Goal: Transaction & Acquisition: Purchase product/service

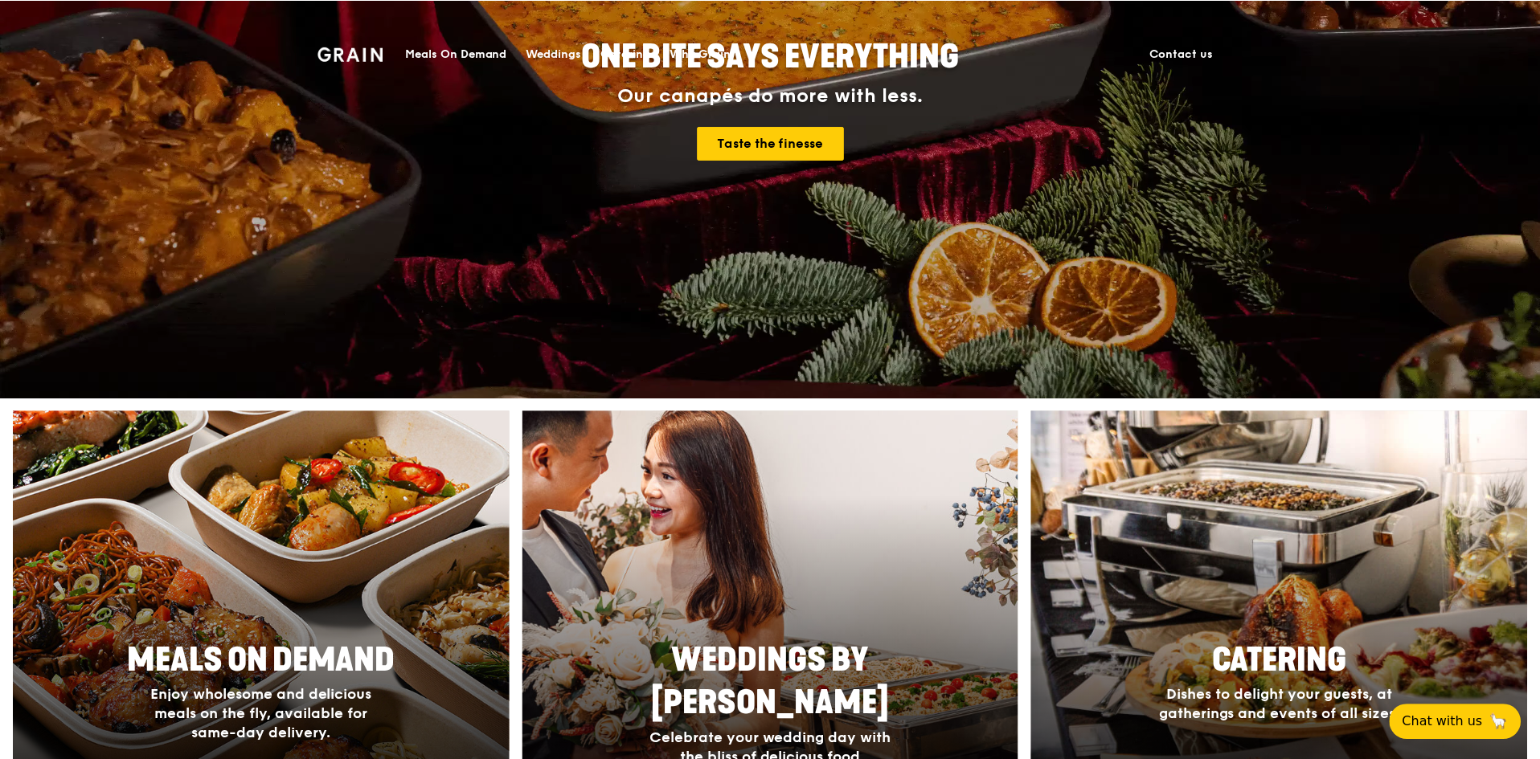
scroll to position [482, 0]
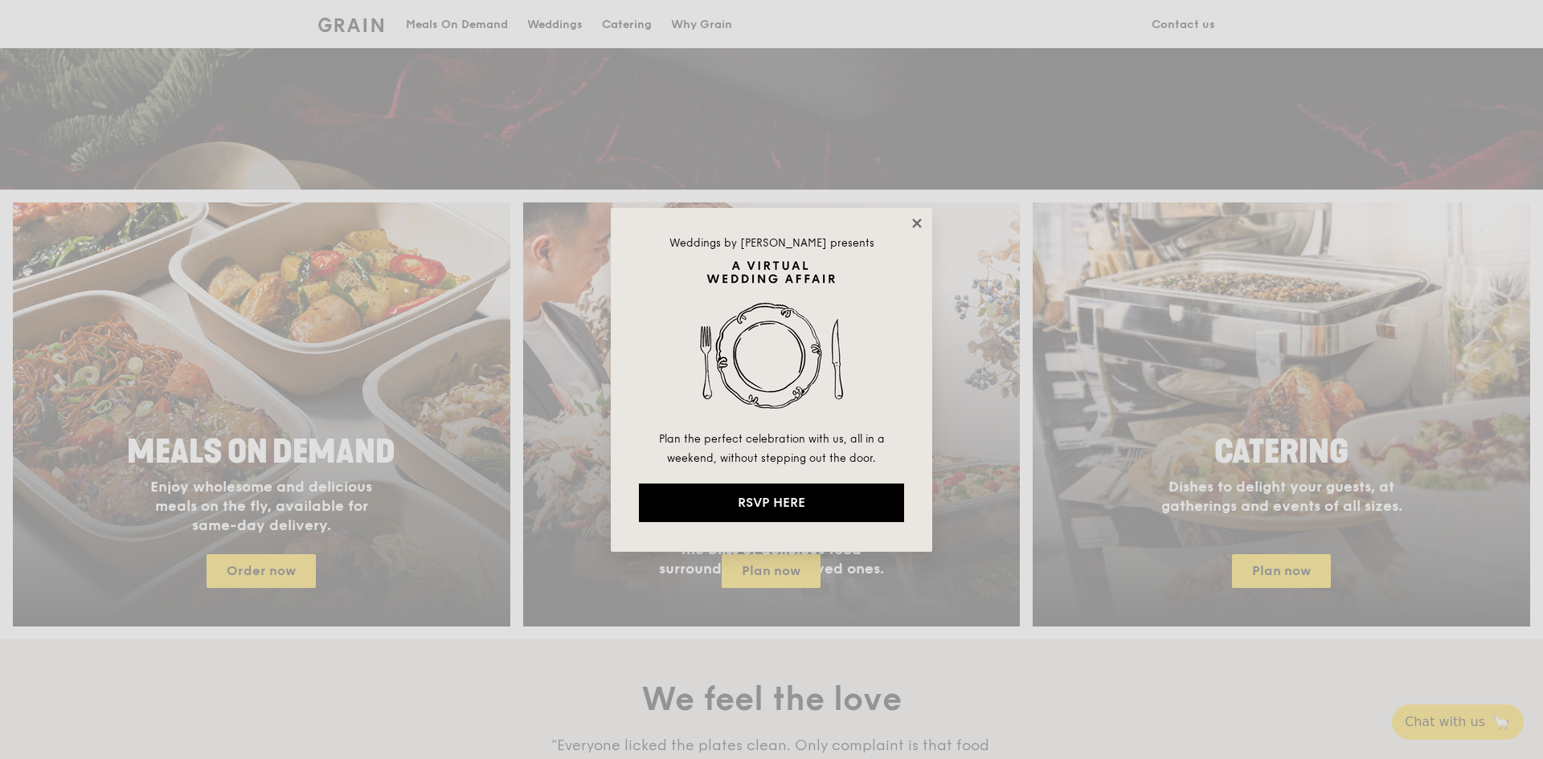
click at [921, 220] on icon at bounding box center [916, 223] width 9 height 9
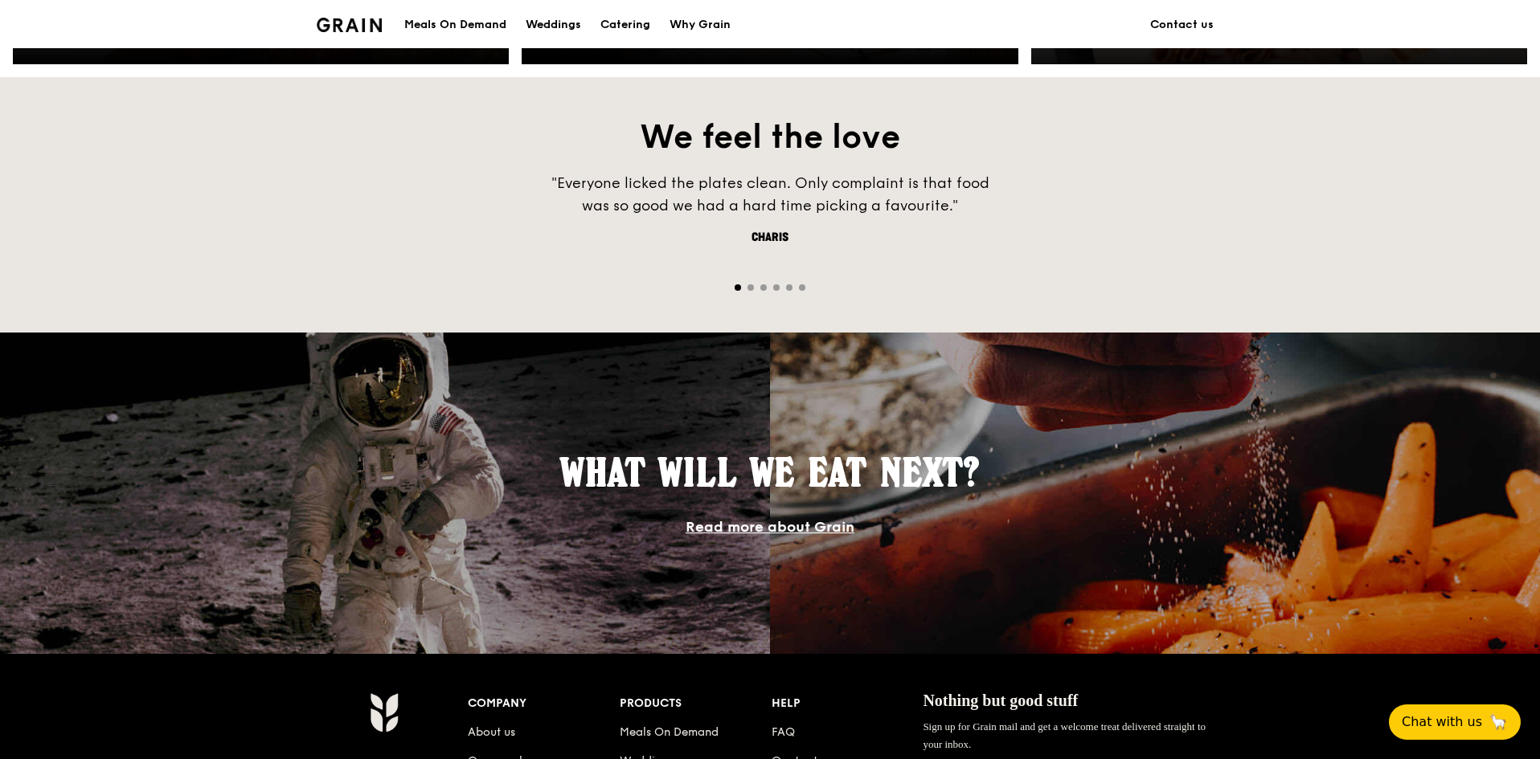
scroll to position [1415, 0]
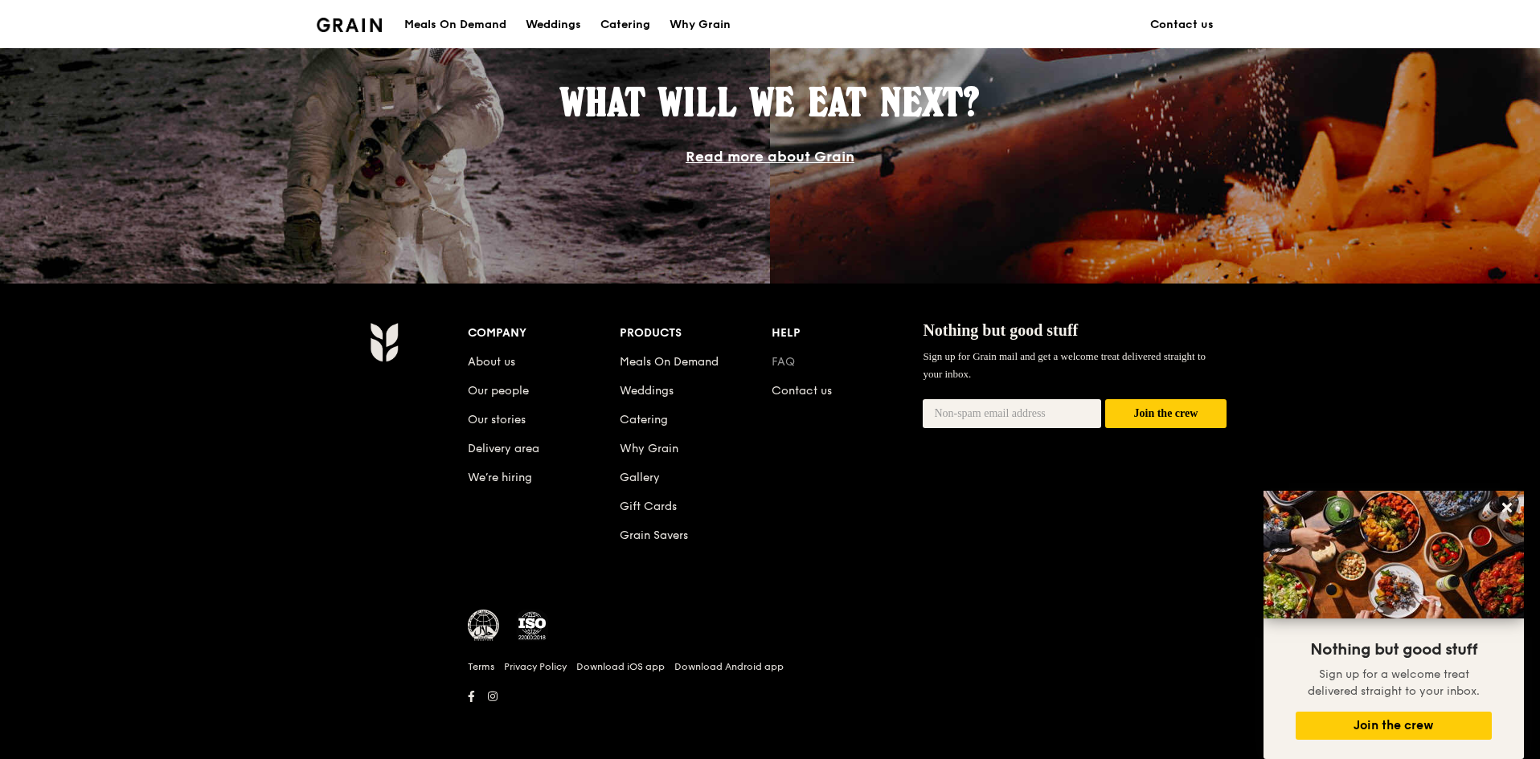
click at [783, 358] on link "FAQ" at bounding box center [783, 362] width 23 height 14
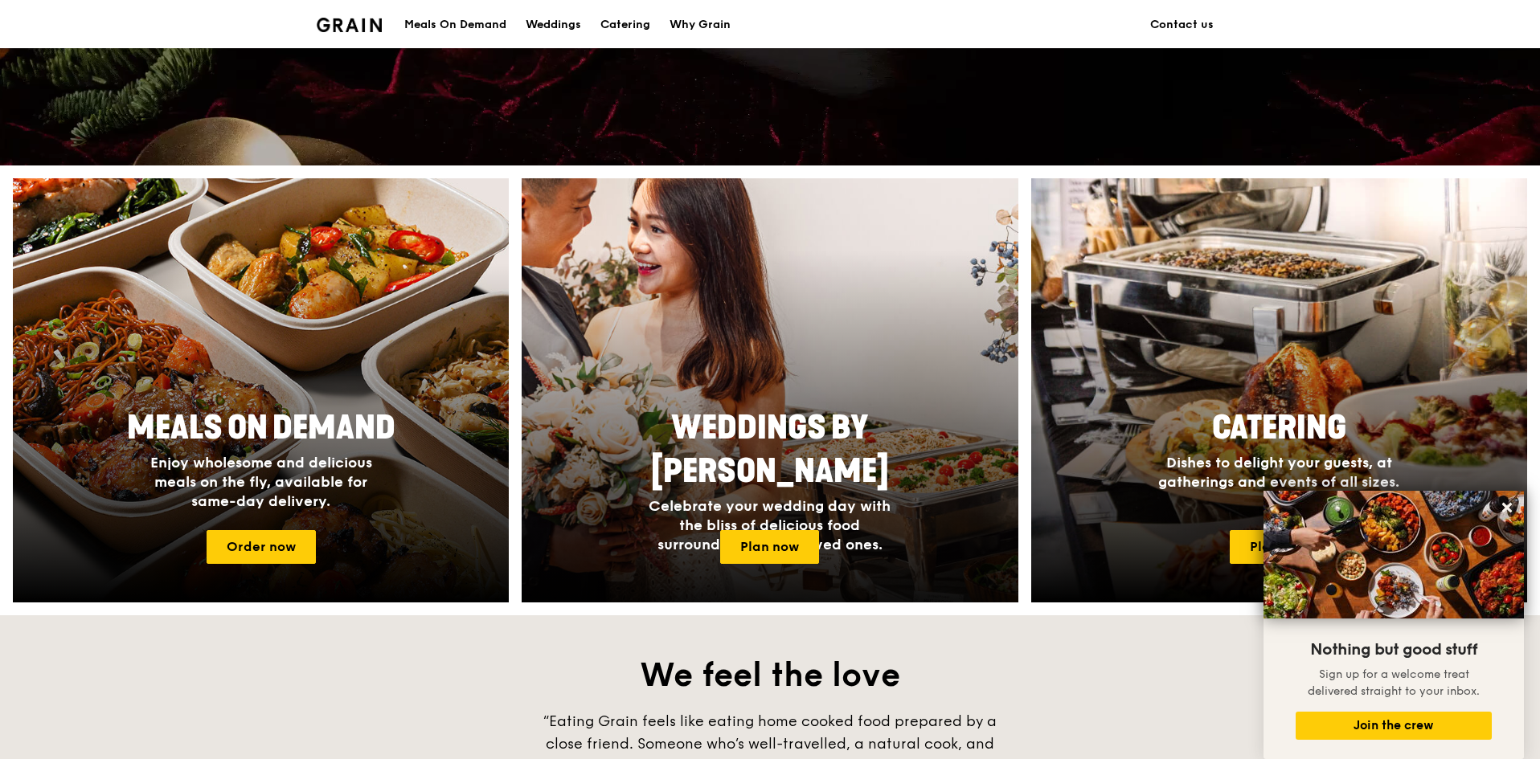
scroll to position [531, 0]
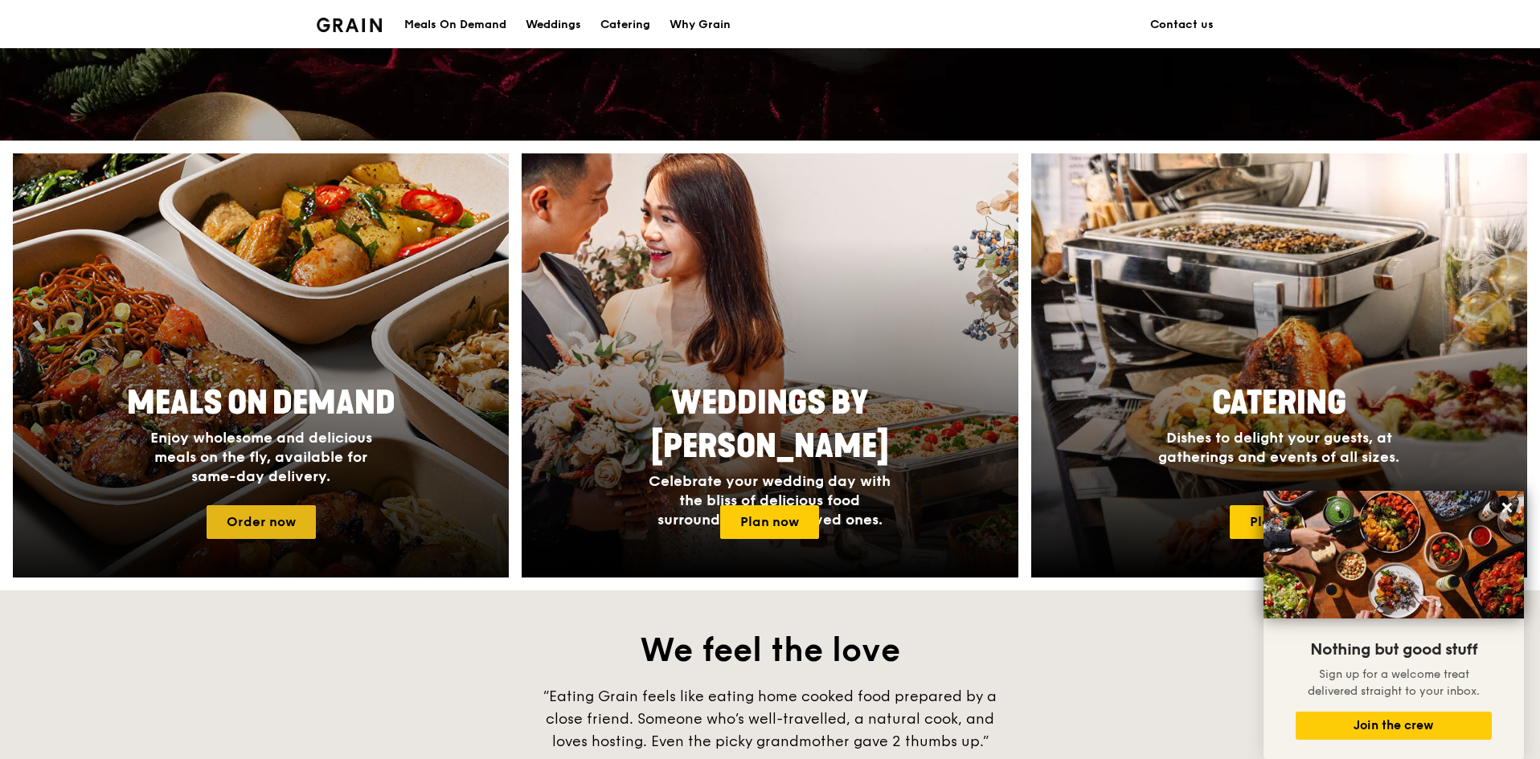
click at [274, 516] on link "Order now" at bounding box center [261, 523] width 109 height 34
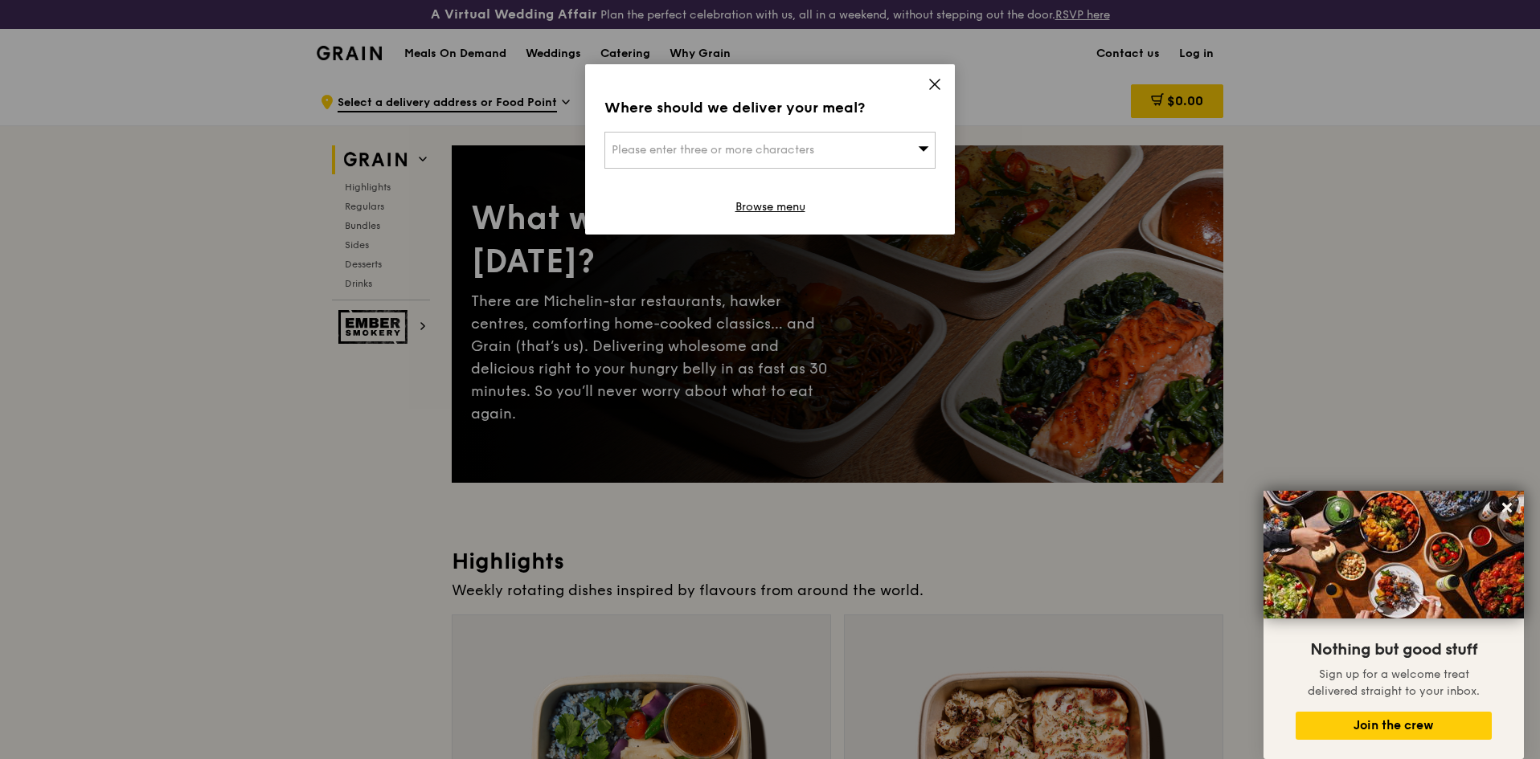
click at [826, 151] on div "Please enter three or more characters" at bounding box center [769, 150] width 331 height 37
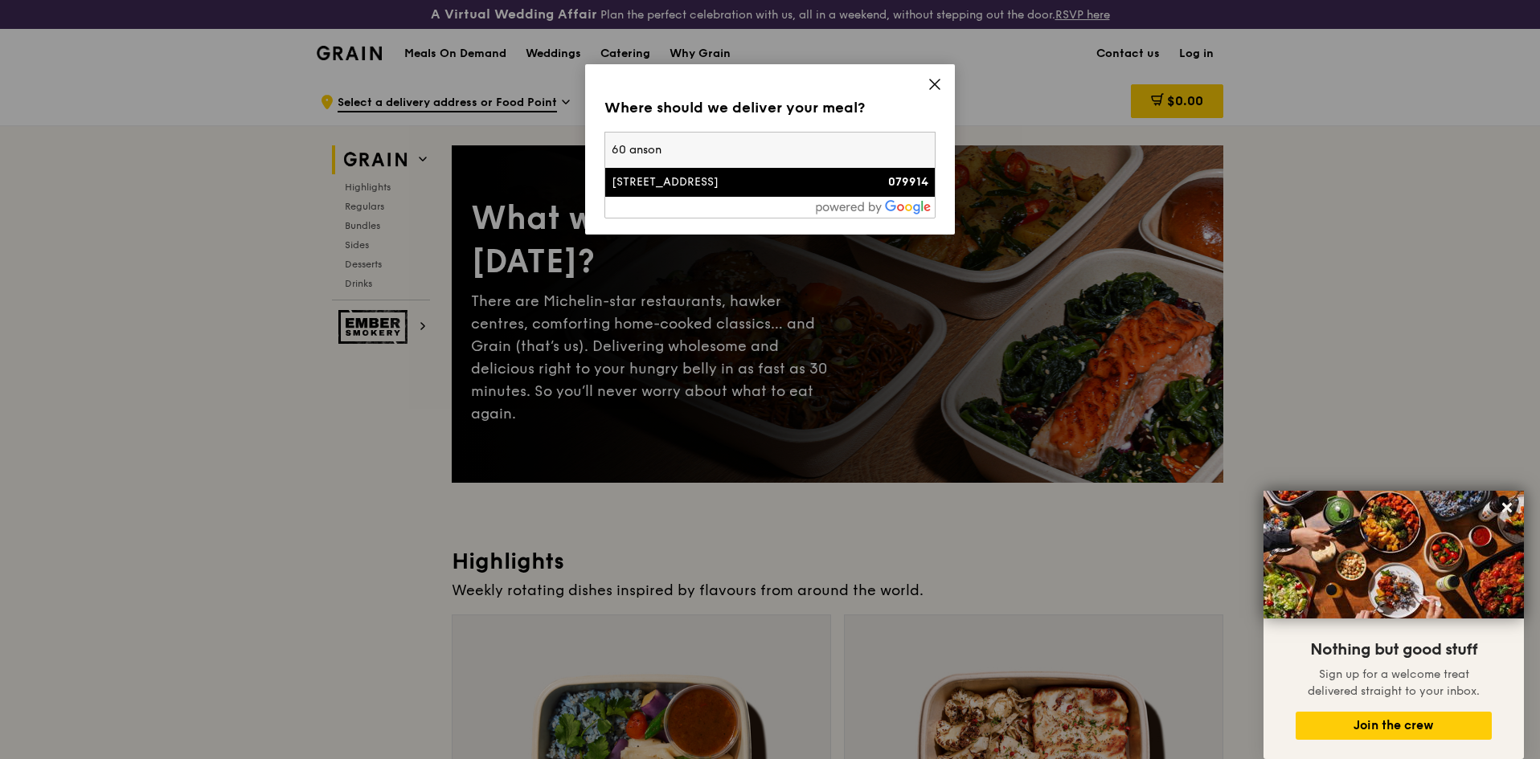
type input "60 anson"
click at [764, 177] on div "[STREET_ADDRESS]" at bounding box center [731, 182] width 238 height 16
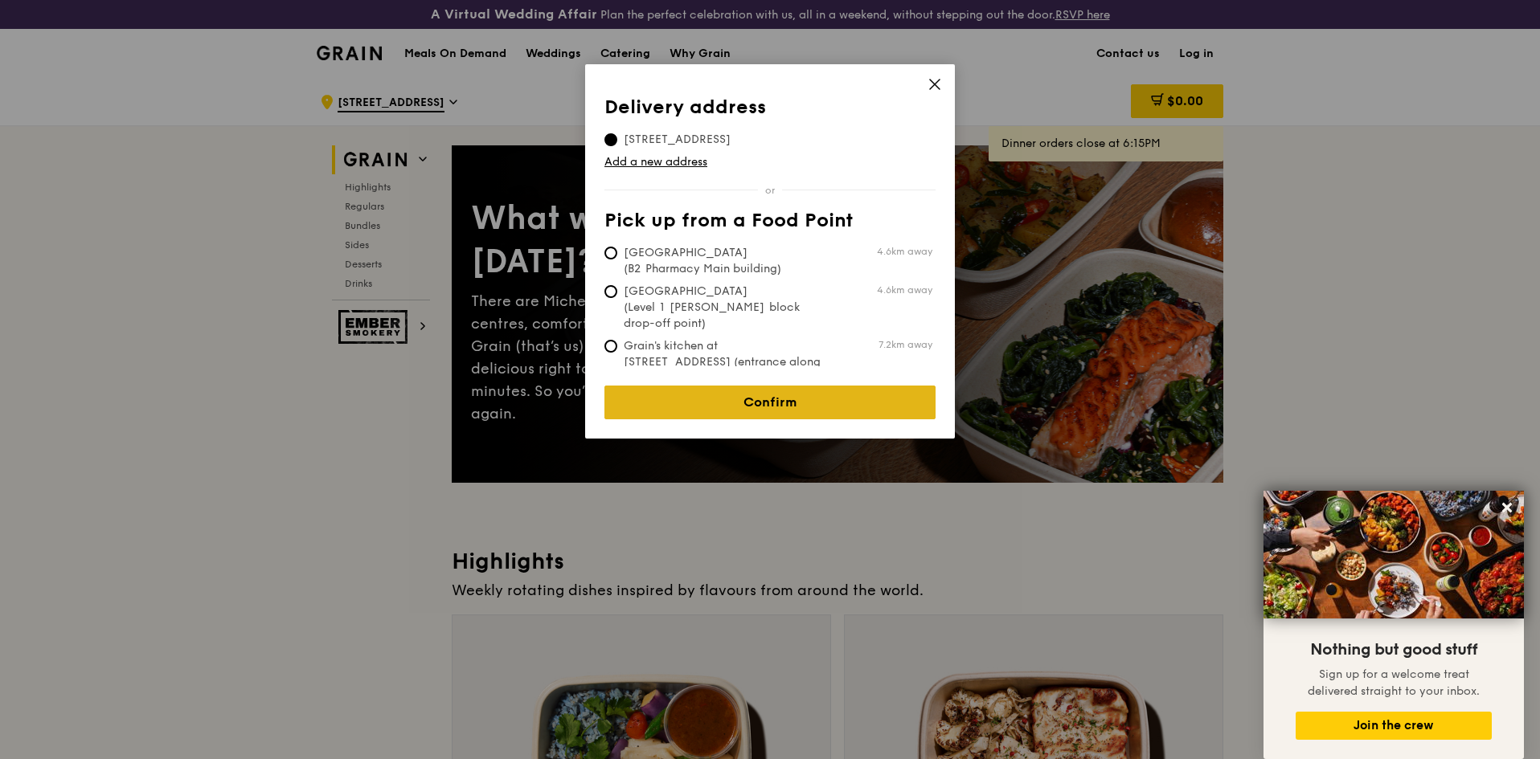
click at [728, 386] on link "Confirm" at bounding box center [769, 403] width 331 height 34
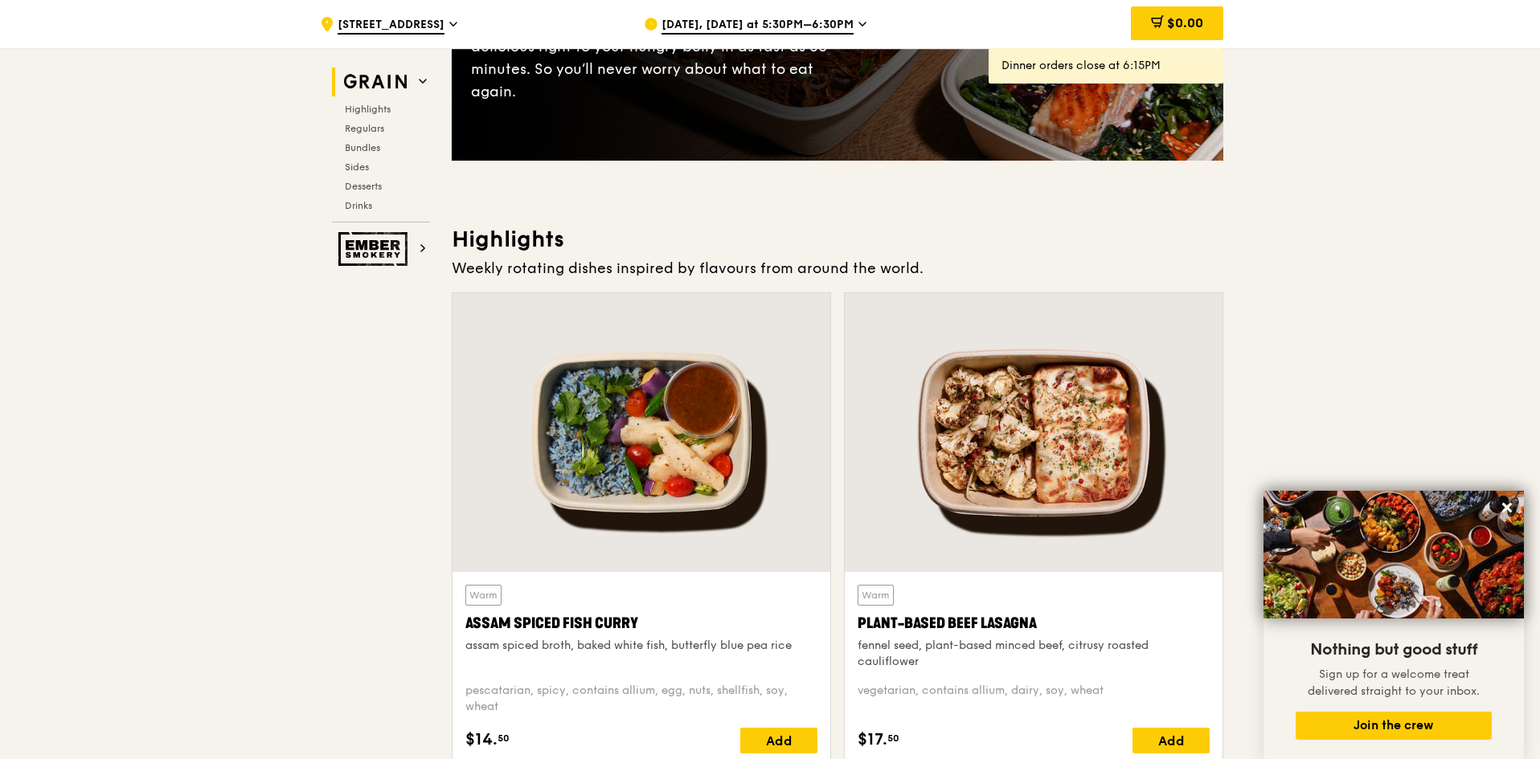
scroll to position [402, 0]
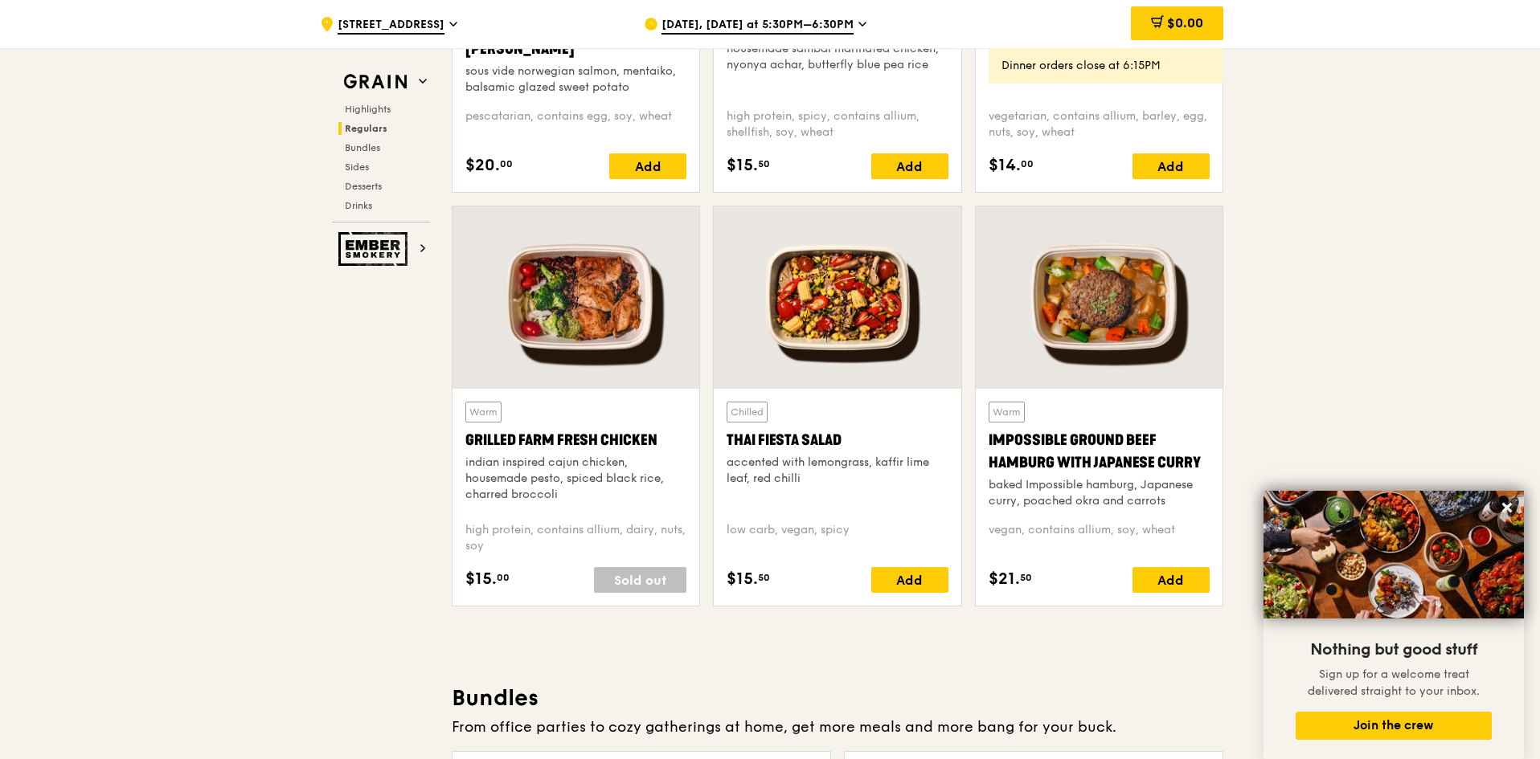
scroll to position [1768, 0]
